Goal: Find specific page/section

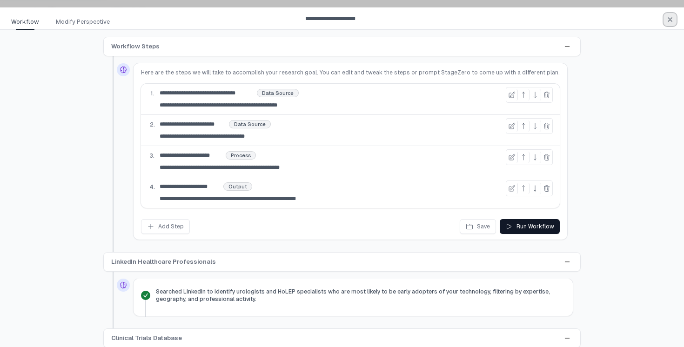
click at [674, 20] on button "button" at bounding box center [669, 19] width 13 height 13
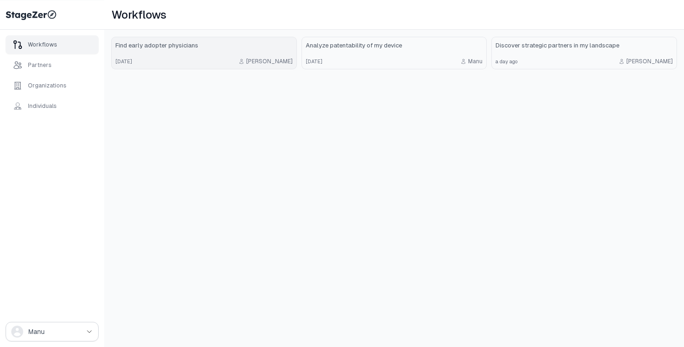
click at [211, 53] on link "Find early adopter physicians [DATE] [PERSON_NAME]" at bounding box center [204, 53] width 185 height 32
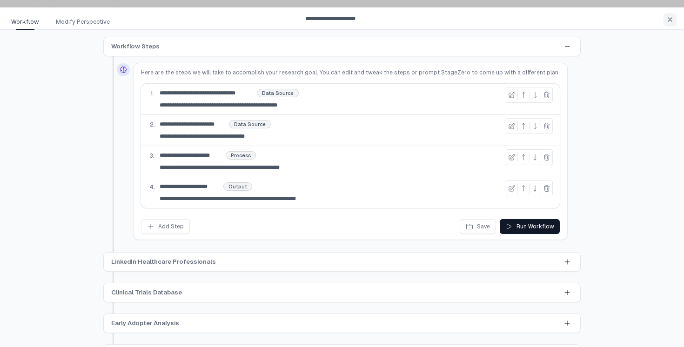
scroll to position [24, 0]
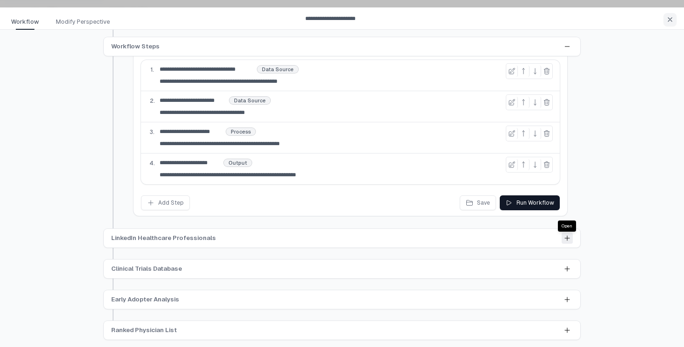
click at [567, 239] on icon at bounding box center [566, 237] width 7 height 7
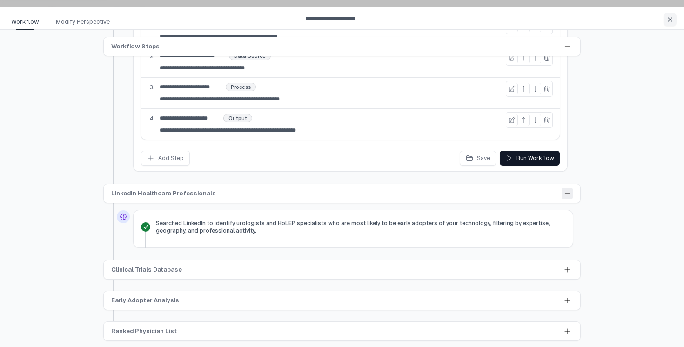
scroll to position [69, 0]
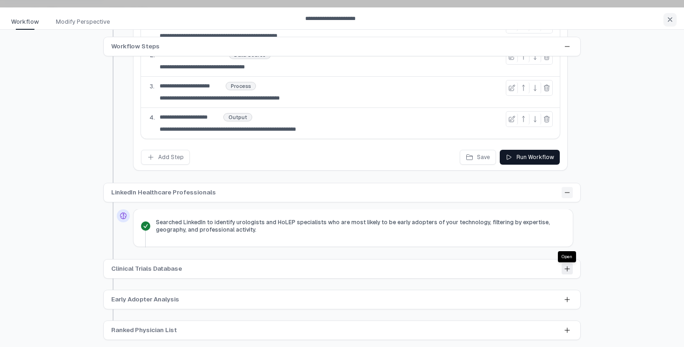
click at [565, 270] on icon at bounding box center [566, 268] width 7 height 7
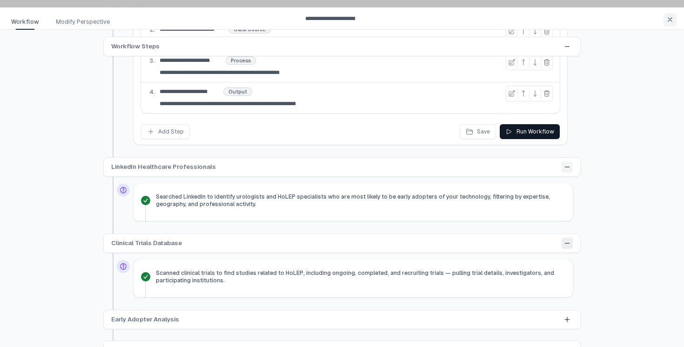
scroll to position [115, 0]
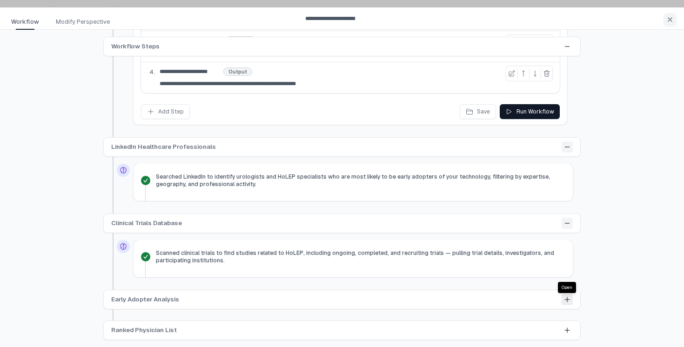
click at [565, 300] on icon at bounding box center [567, 299] width 5 height 5
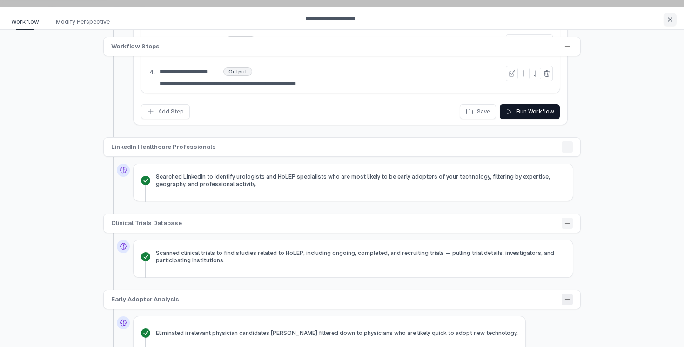
scroll to position [160, 0]
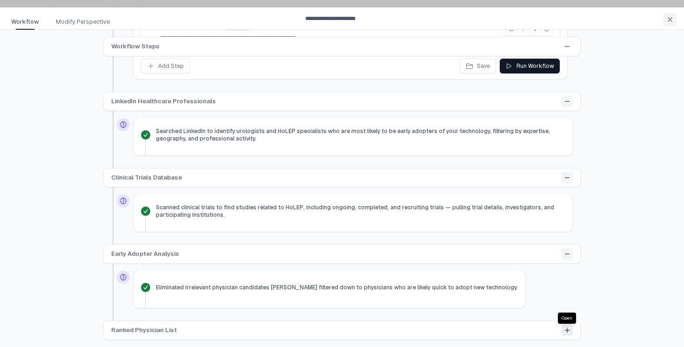
click at [568, 329] on icon at bounding box center [566, 329] width 7 height 7
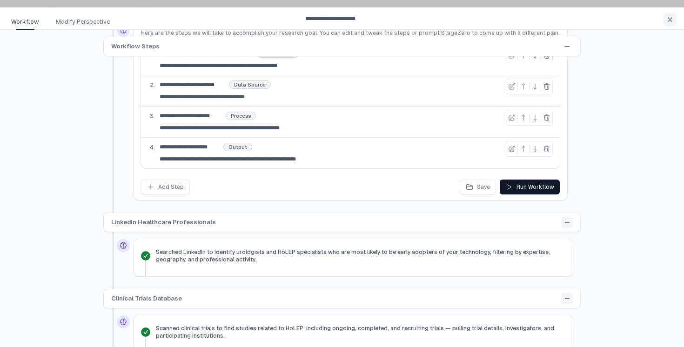
scroll to position [0, 0]
